Goal: Task Accomplishment & Management: Complete application form

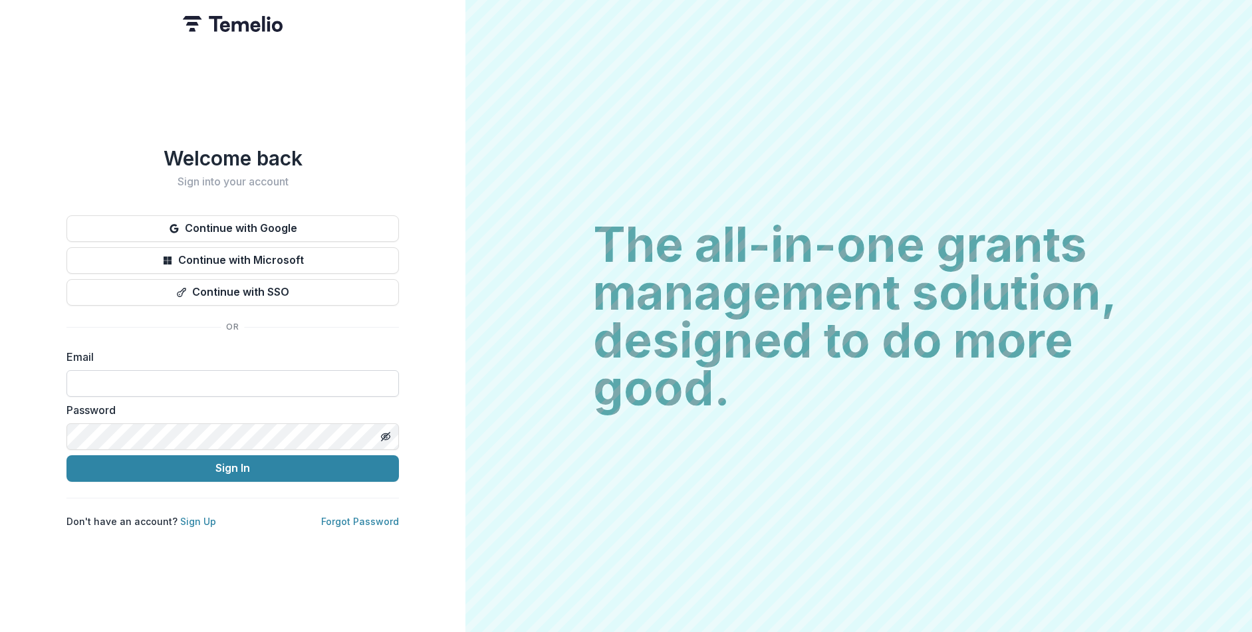
click at [296, 373] on input at bounding box center [232, 383] width 332 height 27
type input "**********"
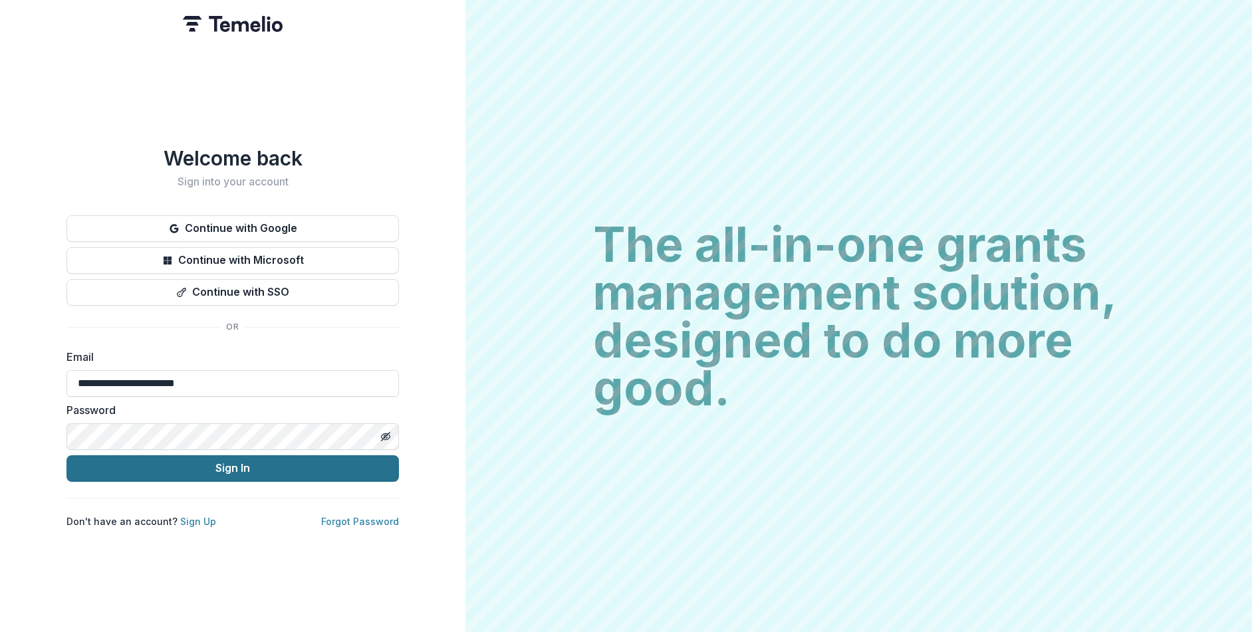
click at [267, 467] on button "Sign In" at bounding box center [232, 468] width 332 height 27
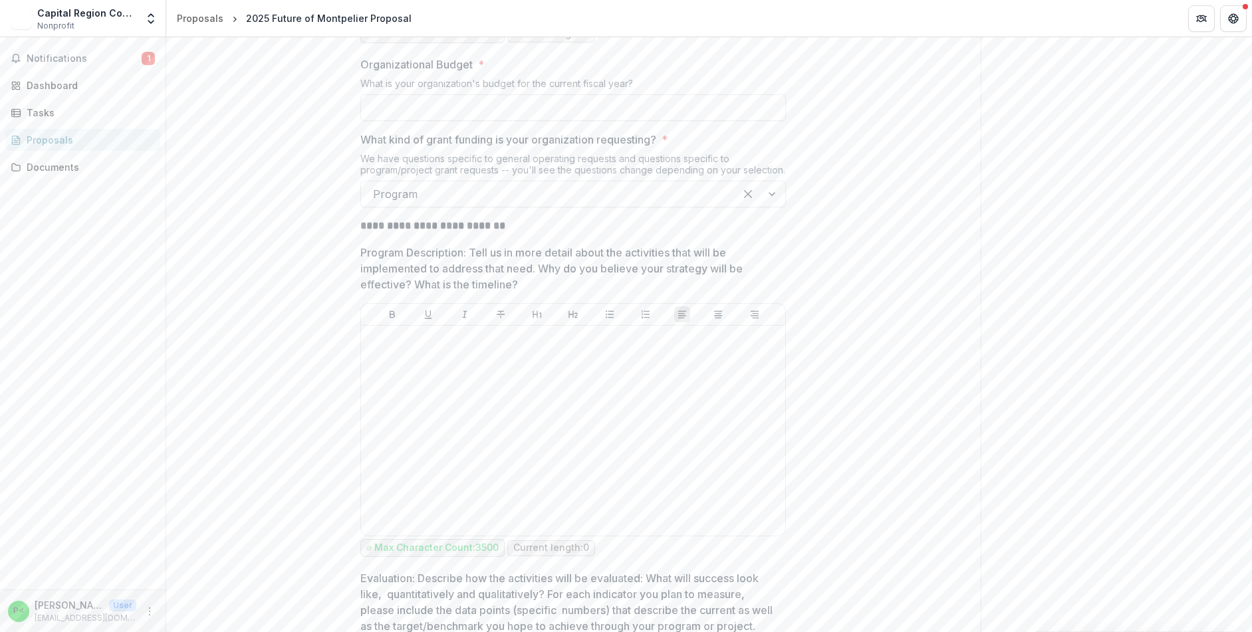
scroll to position [1952, 0]
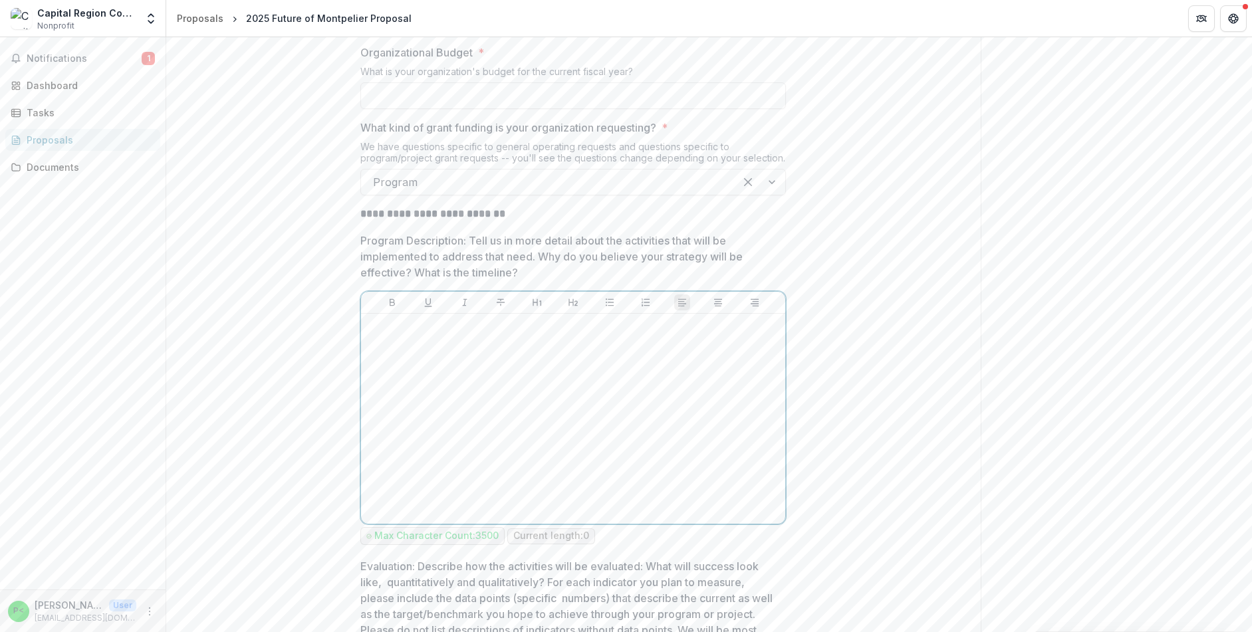
click at [485, 438] on div at bounding box center [573, 418] width 414 height 199
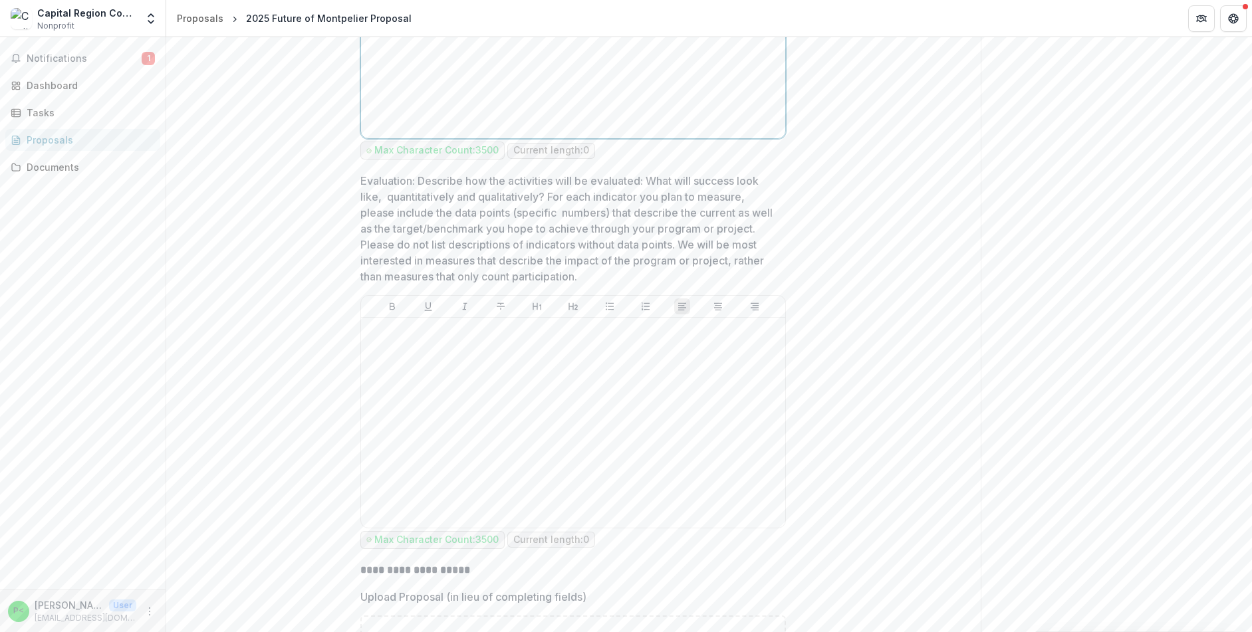
scroll to position [2339, 0]
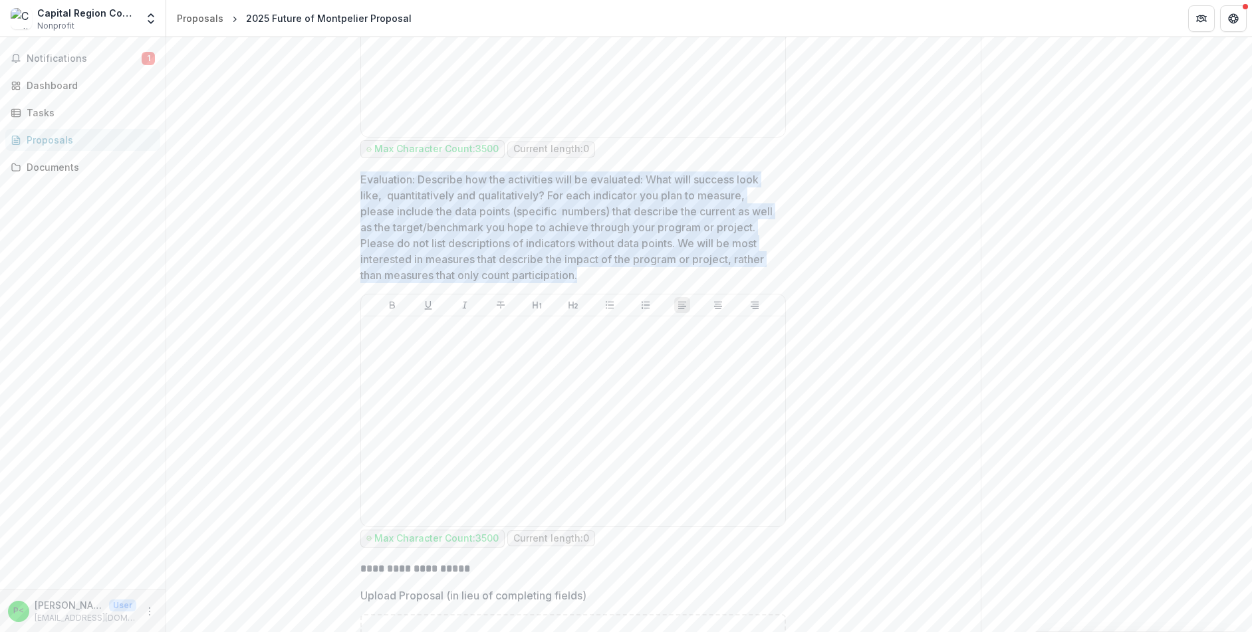
drag, startPoint x: 360, startPoint y: 264, endPoint x: 665, endPoint y: 363, distance: 320.2
click at [665, 283] on p "Evaluation: Describe how the activities will be evaluated: What will success lo…" at bounding box center [569, 228] width 418 height 112
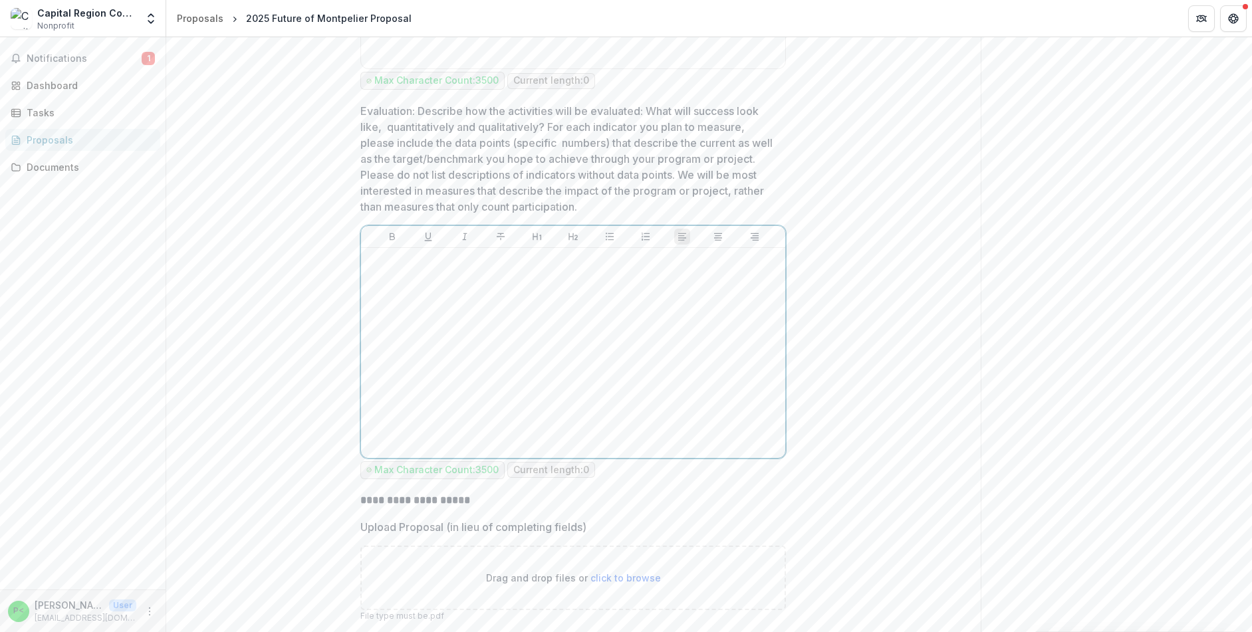
scroll to position [2416, 0]
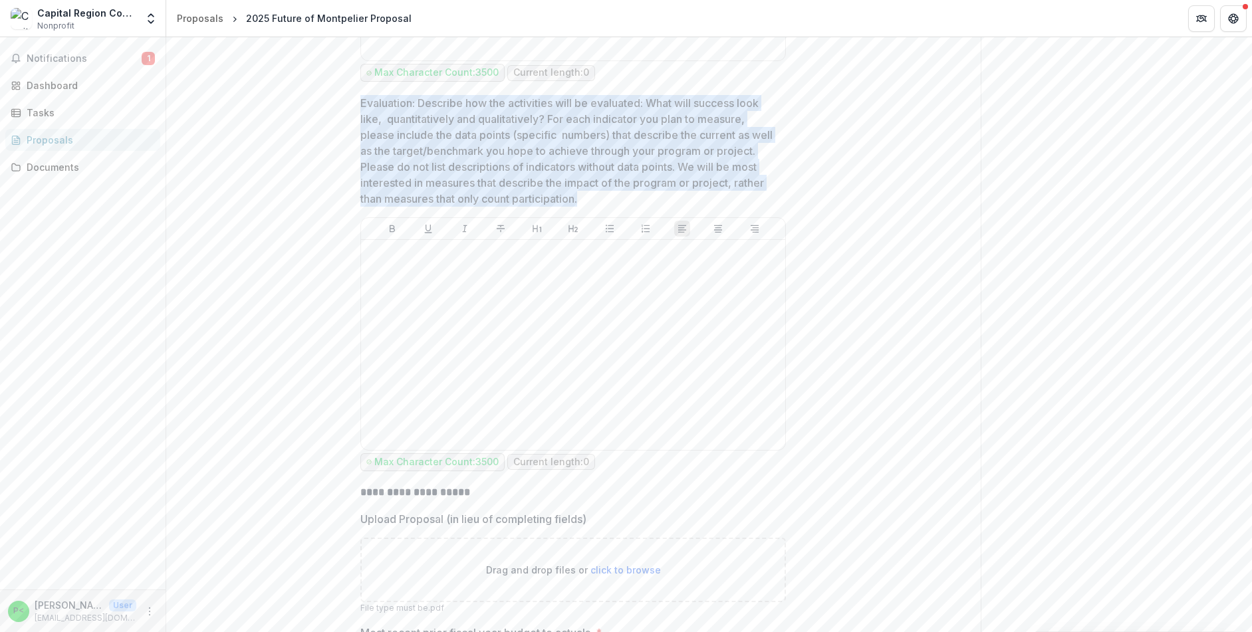
drag, startPoint x: 358, startPoint y: 184, endPoint x: 680, endPoint y: 281, distance: 335.5
copy p "Evaluation: Describe how the activities will be evaluated: What will success lo…"
